Goal: Task Accomplishment & Management: Use online tool/utility

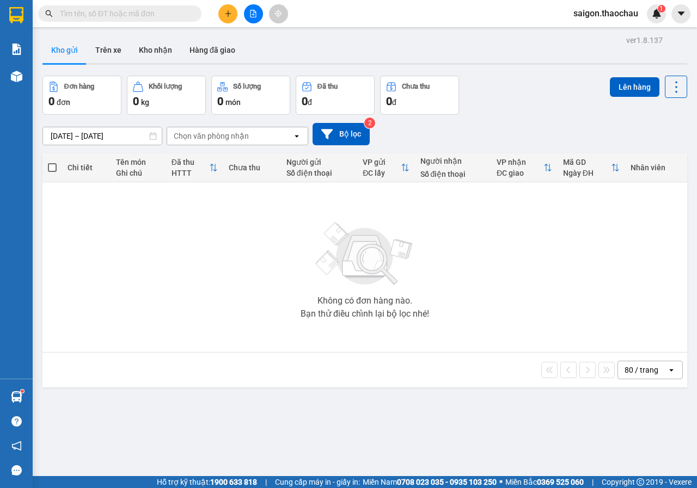
click at [169, 44] on button "Kho nhận" at bounding box center [155, 50] width 51 height 26
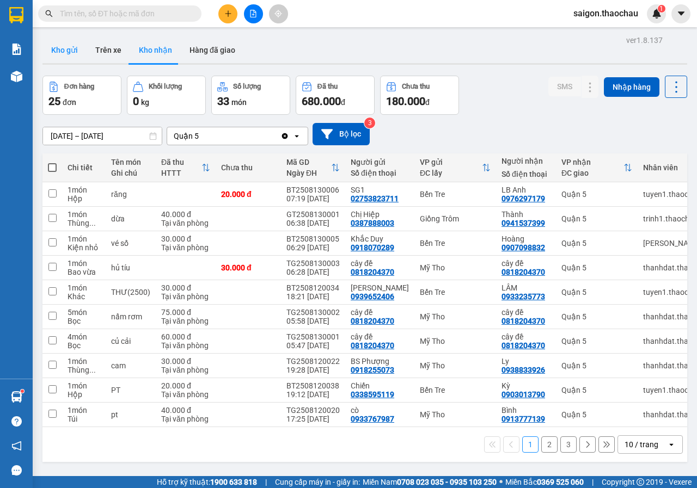
click at [66, 49] on button "Kho gửi" at bounding box center [64, 50] width 44 height 26
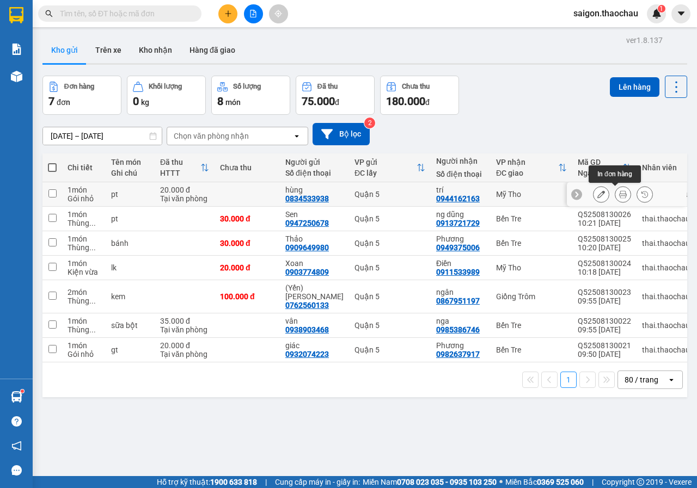
click at [619, 195] on icon at bounding box center [623, 195] width 8 height 8
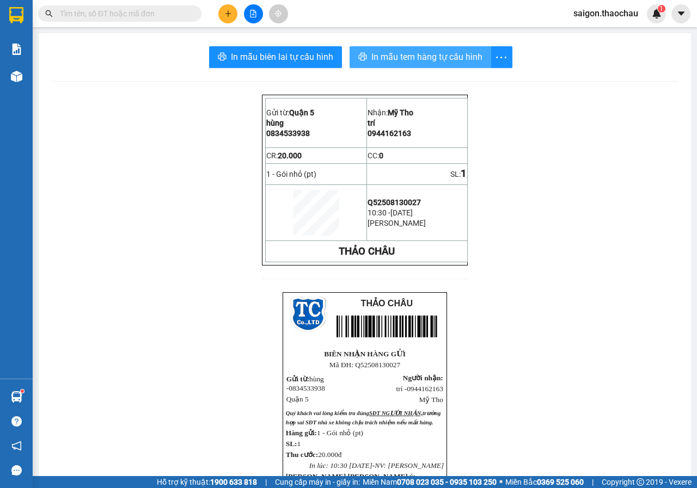
click at [471, 54] on span "In mẫu tem hàng tự cấu hình" at bounding box center [426, 57] width 111 height 14
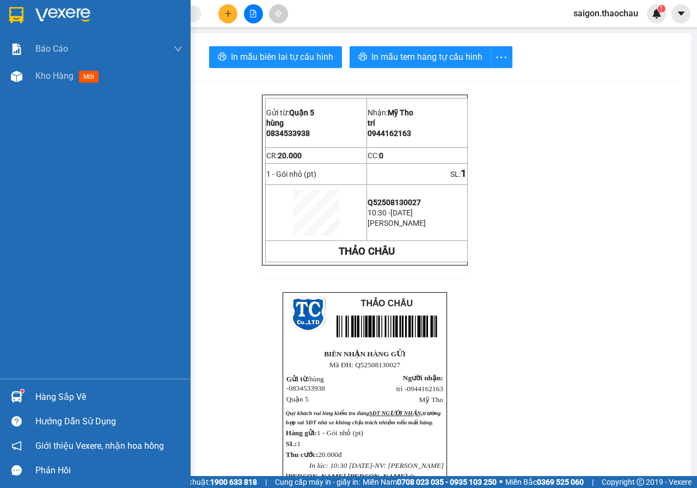
click at [15, 399] on img at bounding box center [16, 396] width 11 height 11
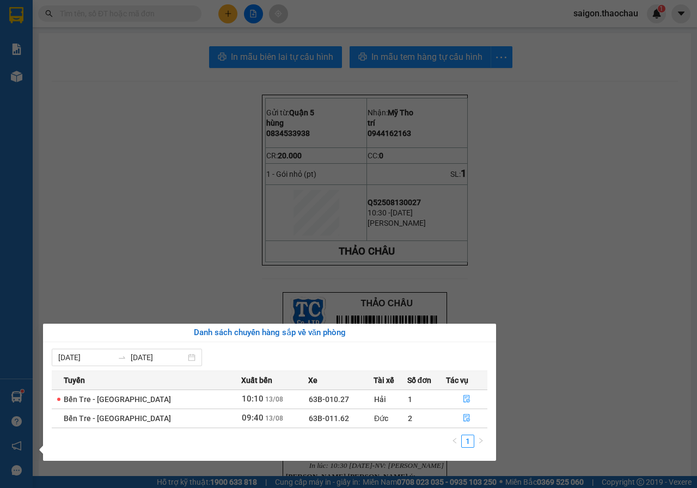
click at [128, 286] on section "Kết quả [PERSON_NAME] ( 0 ) Bộ lọc No Data saigon.thaochau 1 [PERSON_NAME] [PER…" at bounding box center [348, 244] width 697 height 488
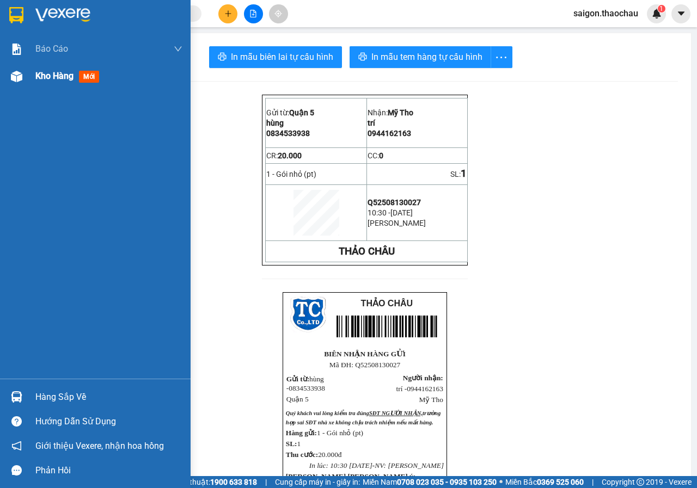
click at [11, 66] on div "Kho hàng mới" at bounding box center [95, 76] width 191 height 27
